Goal: Transaction & Acquisition: Book appointment/travel/reservation

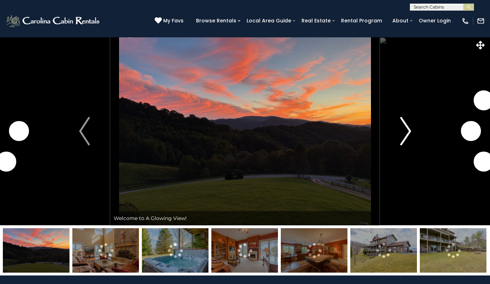
click at [406, 130] on img "Next" at bounding box center [405, 131] width 11 height 28
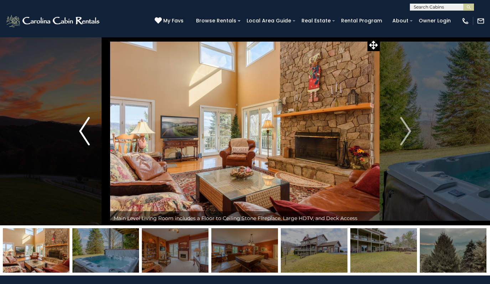
click at [80, 130] on img "Previous" at bounding box center [84, 131] width 11 height 28
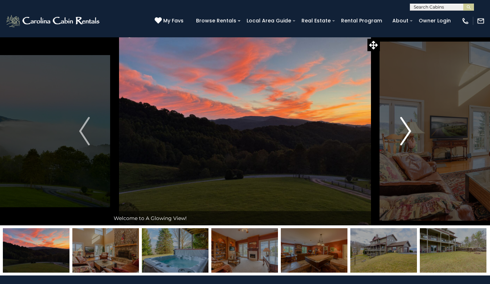
click at [404, 129] on img "Next" at bounding box center [405, 131] width 11 height 28
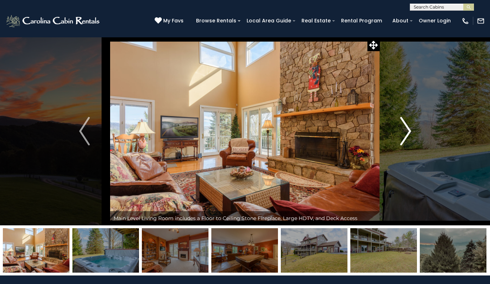
click at [404, 129] on img "Next" at bounding box center [405, 131] width 11 height 28
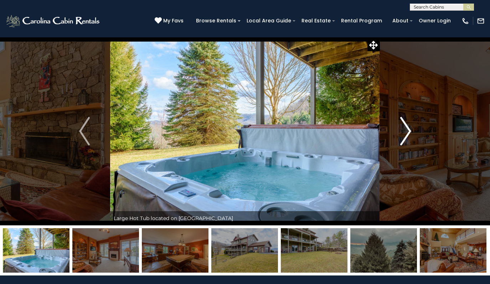
click at [404, 129] on img "Next" at bounding box center [405, 131] width 11 height 28
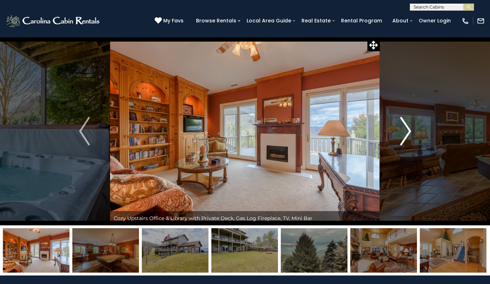
click at [404, 129] on img "Next" at bounding box center [405, 131] width 11 height 28
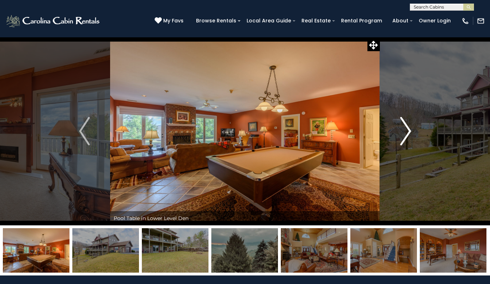
click at [404, 129] on img "Next" at bounding box center [405, 131] width 11 height 28
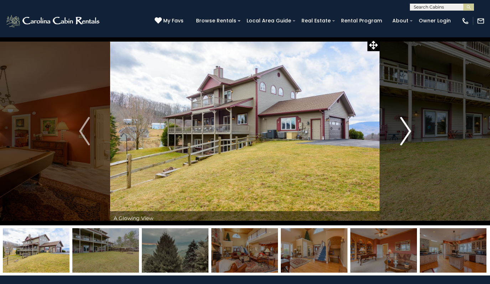
click at [404, 129] on img "Next" at bounding box center [405, 131] width 11 height 28
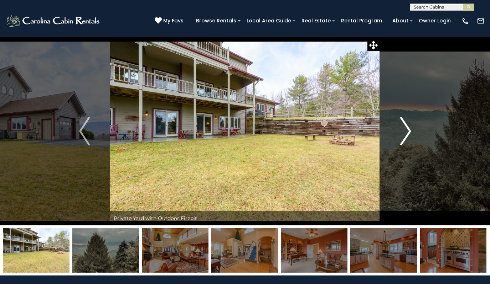
click at [404, 129] on img "Next" at bounding box center [405, 131] width 11 height 28
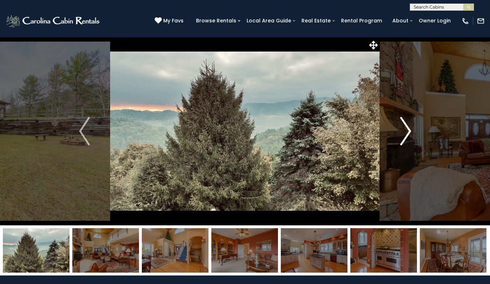
click at [404, 129] on img "Next" at bounding box center [405, 131] width 11 height 28
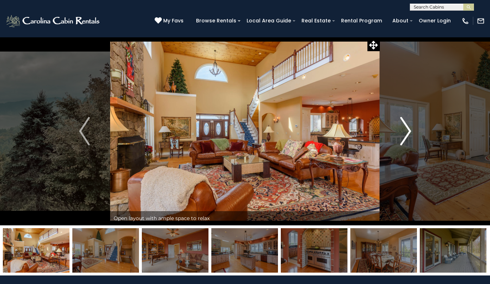
click at [404, 129] on img "Next" at bounding box center [405, 131] width 11 height 28
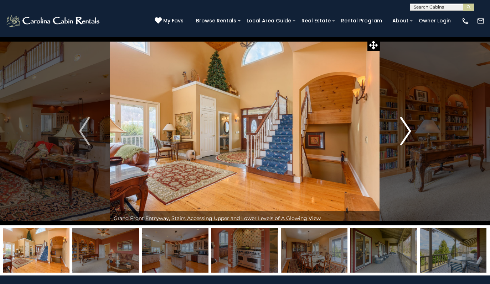
click at [404, 129] on img "Next" at bounding box center [405, 131] width 11 height 28
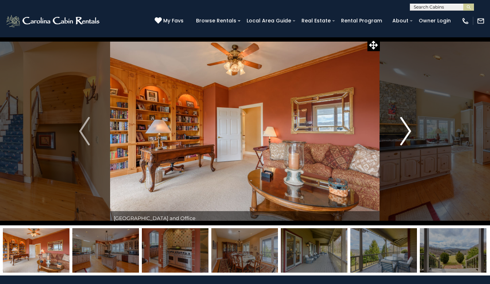
click at [404, 129] on img "Next" at bounding box center [405, 131] width 11 height 28
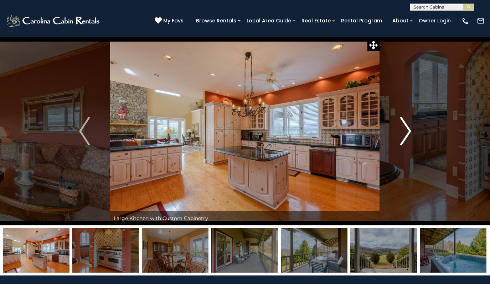
click at [404, 129] on img "Next" at bounding box center [405, 131] width 11 height 28
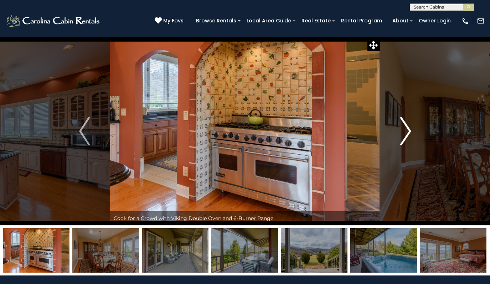
click at [404, 129] on img "Next" at bounding box center [405, 131] width 11 height 28
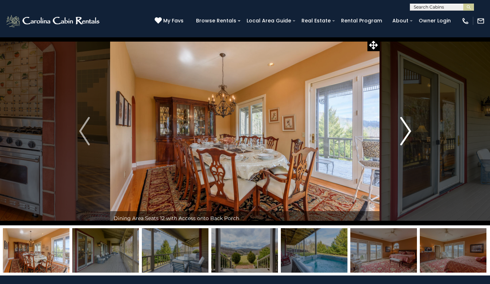
click at [404, 129] on img "Next" at bounding box center [405, 131] width 11 height 28
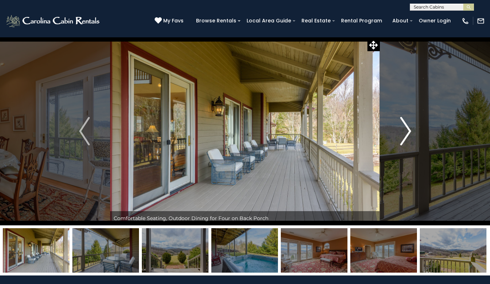
click at [404, 129] on img "Next" at bounding box center [405, 131] width 11 height 28
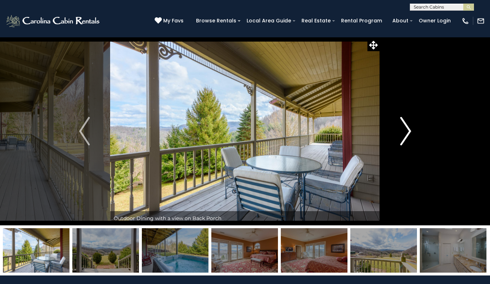
click at [404, 129] on img "Next" at bounding box center [405, 131] width 11 height 28
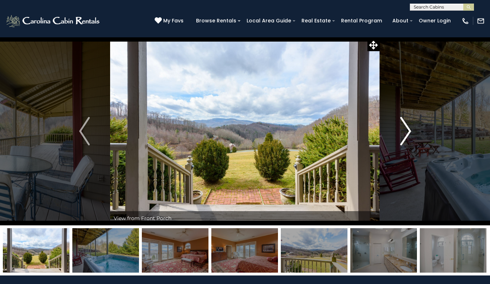
click at [404, 129] on img "Next" at bounding box center [405, 131] width 11 height 28
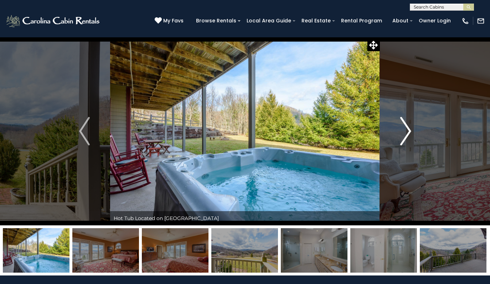
click at [404, 129] on img "Next" at bounding box center [405, 131] width 11 height 28
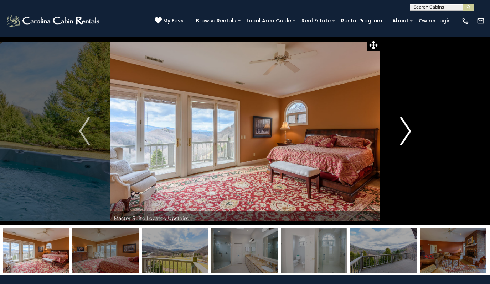
click at [404, 129] on img "Next" at bounding box center [405, 131] width 11 height 28
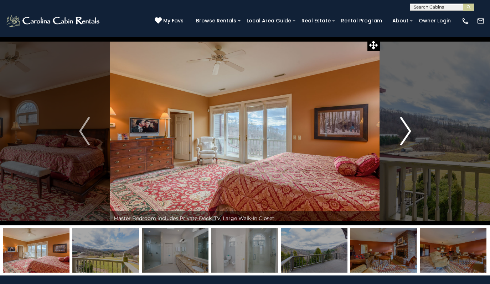
click at [404, 129] on img "Next" at bounding box center [405, 131] width 11 height 28
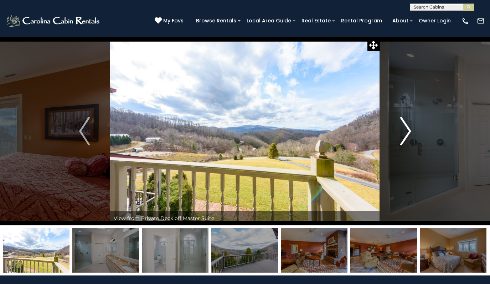
click at [404, 129] on img "Next" at bounding box center [405, 131] width 11 height 28
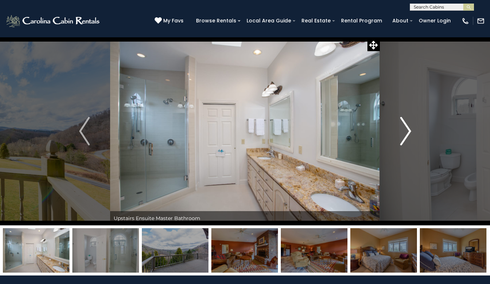
click at [404, 129] on img "Next" at bounding box center [405, 131] width 11 height 28
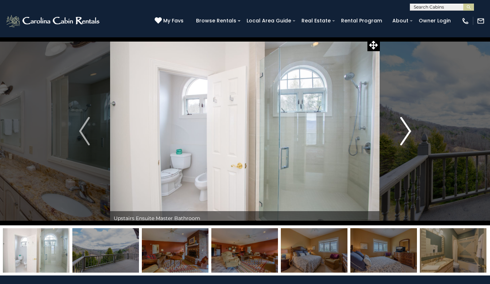
click at [404, 129] on img "Next" at bounding box center [405, 131] width 11 height 28
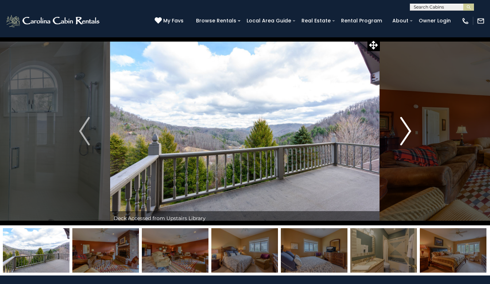
click at [404, 129] on img "Next" at bounding box center [405, 131] width 11 height 28
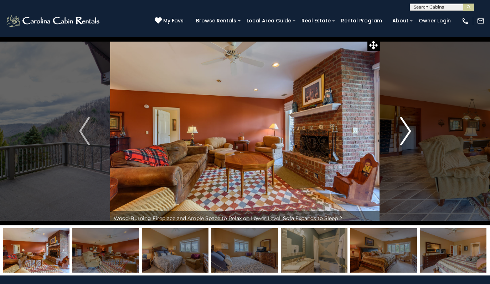
click at [404, 129] on img "Next" at bounding box center [405, 131] width 11 height 28
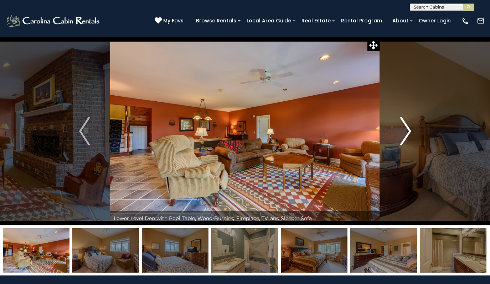
click at [404, 129] on img "Next" at bounding box center [405, 131] width 11 height 28
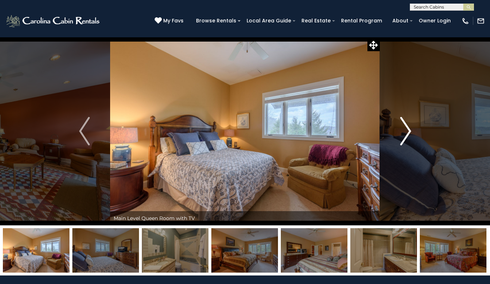
click at [404, 129] on img "Next" at bounding box center [405, 131] width 11 height 28
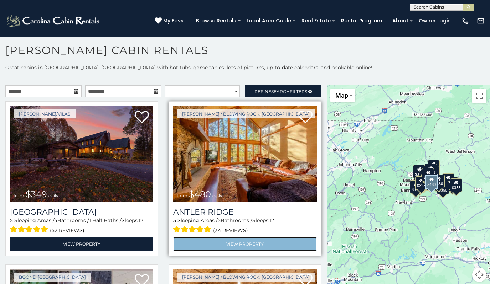
click at [231, 242] on link "View Property" at bounding box center [244, 244] width 143 height 15
